Goal: Task Accomplishment & Management: Use online tool/utility

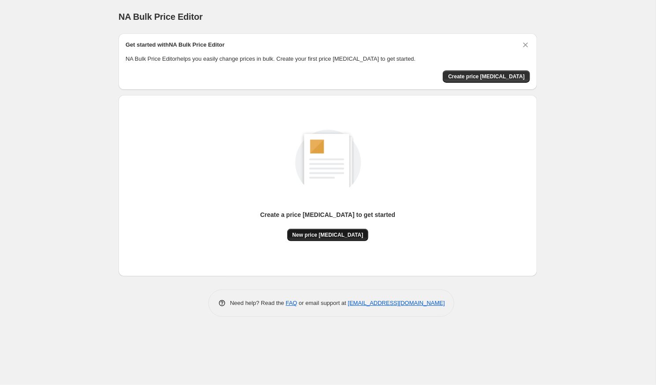
click at [332, 235] on span "New price [MEDICAL_DATA]" at bounding box center [327, 235] width 71 height 7
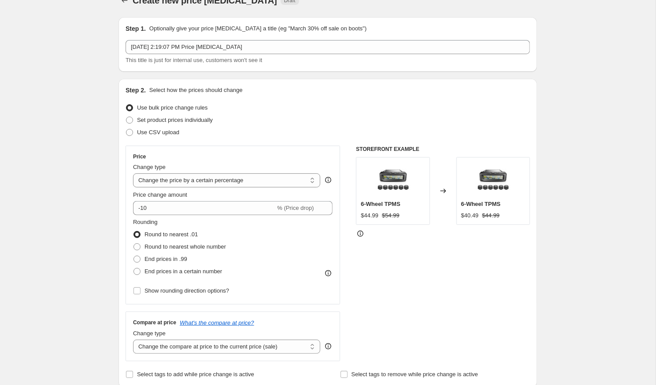
scroll to position [18, 0]
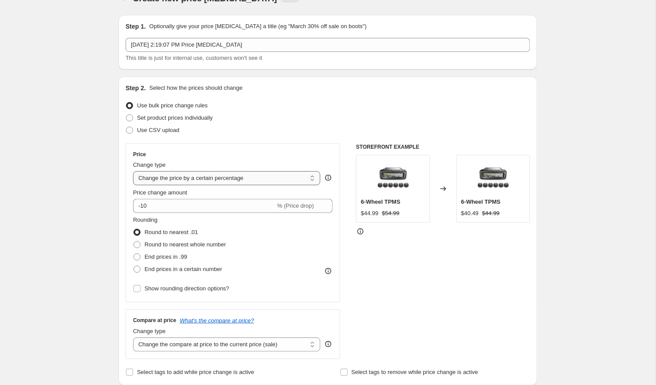
select select "by"
type input "-10.00"
click at [153, 258] on span "End prices in .99" at bounding box center [165, 257] width 43 height 7
click at [134, 254] on input "End prices in .99" at bounding box center [133, 254] width 0 height 0
radio input "true"
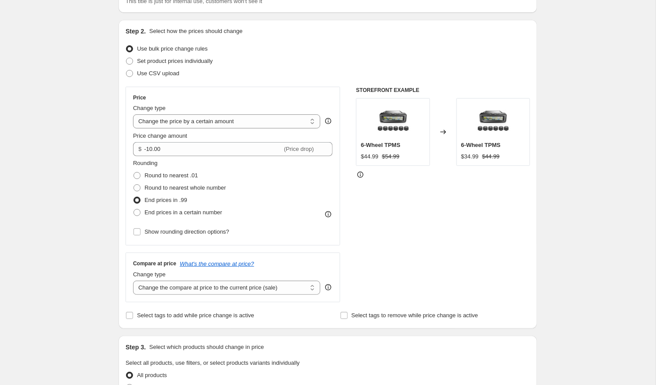
scroll to position [83, 0]
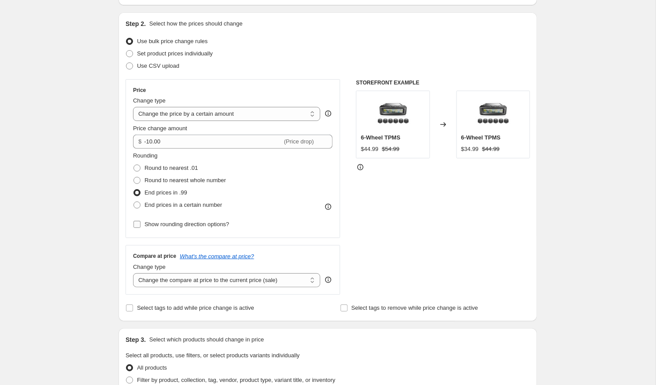
click at [162, 227] on span "Show rounding direction options?" at bounding box center [186, 224] width 85 height 7
click at [140, 227] on input "Show rounding direction options?" at bounding box center [136, 224] width 7 height 7
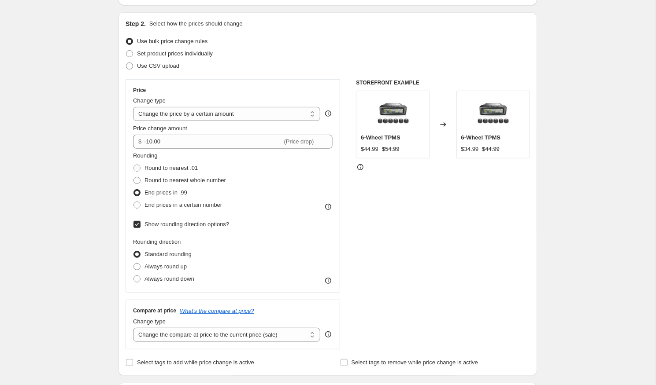
click at [162, 228] on span "Show rounding direction options?" at bounding box center [186, 224] width 85 height 9
click at [140, 228] on input "Show rounding direction options?" at bounding box center [136, 224] width 7 height 7
checkbox input "false"
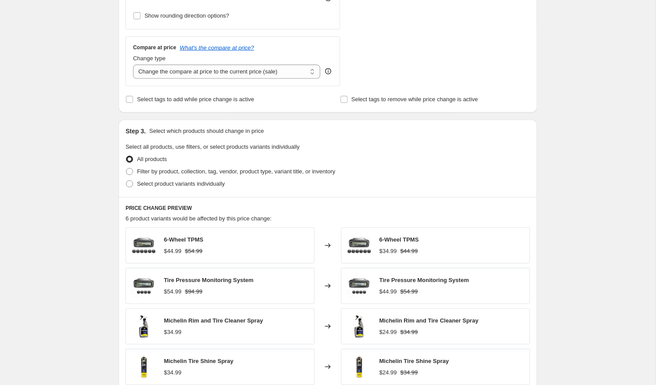
scroll to position [293, 0]
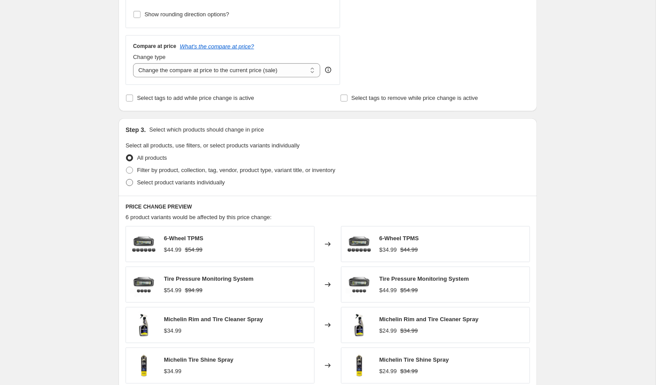
click at [186, 184] on span "Select product variants individually" at bounding box center [181, 182] width 88 height 7
click at [126, 180] on input "Select product variants individually" at bounding box center [126, 179] width 0 height 0
radio input "true"
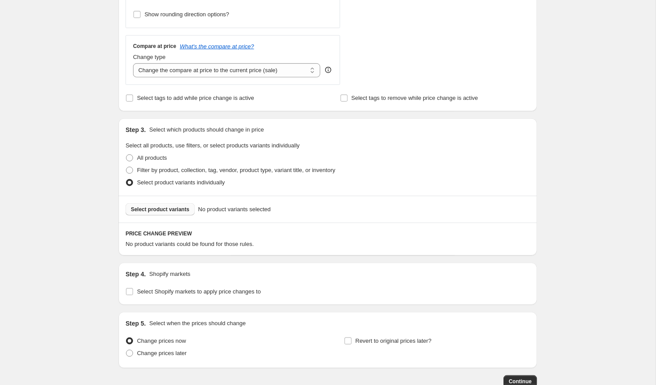
click at [181, 206] on span "Select product variants" at bounding box center [160, 209] width 59 height 7
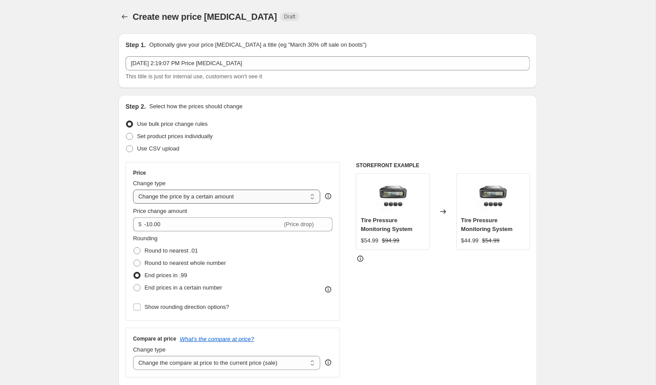
scroll to position [0, 0]
click at [289, 189] on div "Change type Change the price to a certain amount Change the price by a certain …" at bounding box center [226, 191] width 187 height 25
select select "percentage"
type input "-15"
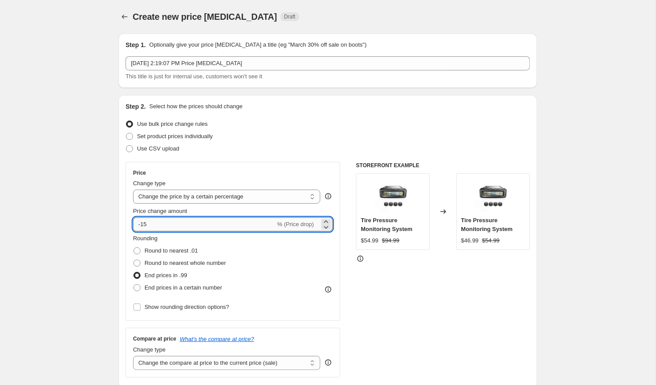
click at [215, 230] on input "-15" at bounding box center [204, 224] width 142 height 14
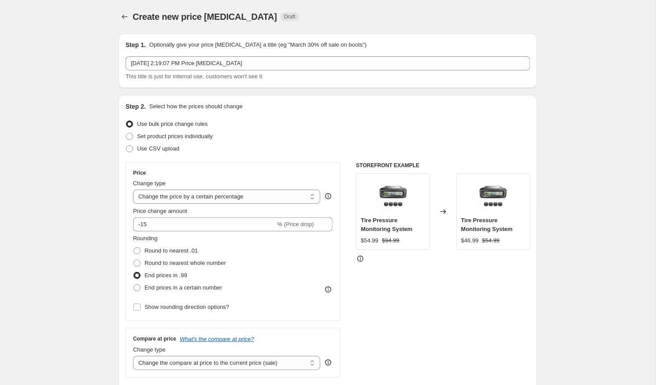
click at [118, 11] on div at bounding box center [125, 17] width 14 height 12
click at [121, 14] on icon "Price change jobs" at bounding box center [124, 16] width 9 height 9
